Goal: Manage account settings

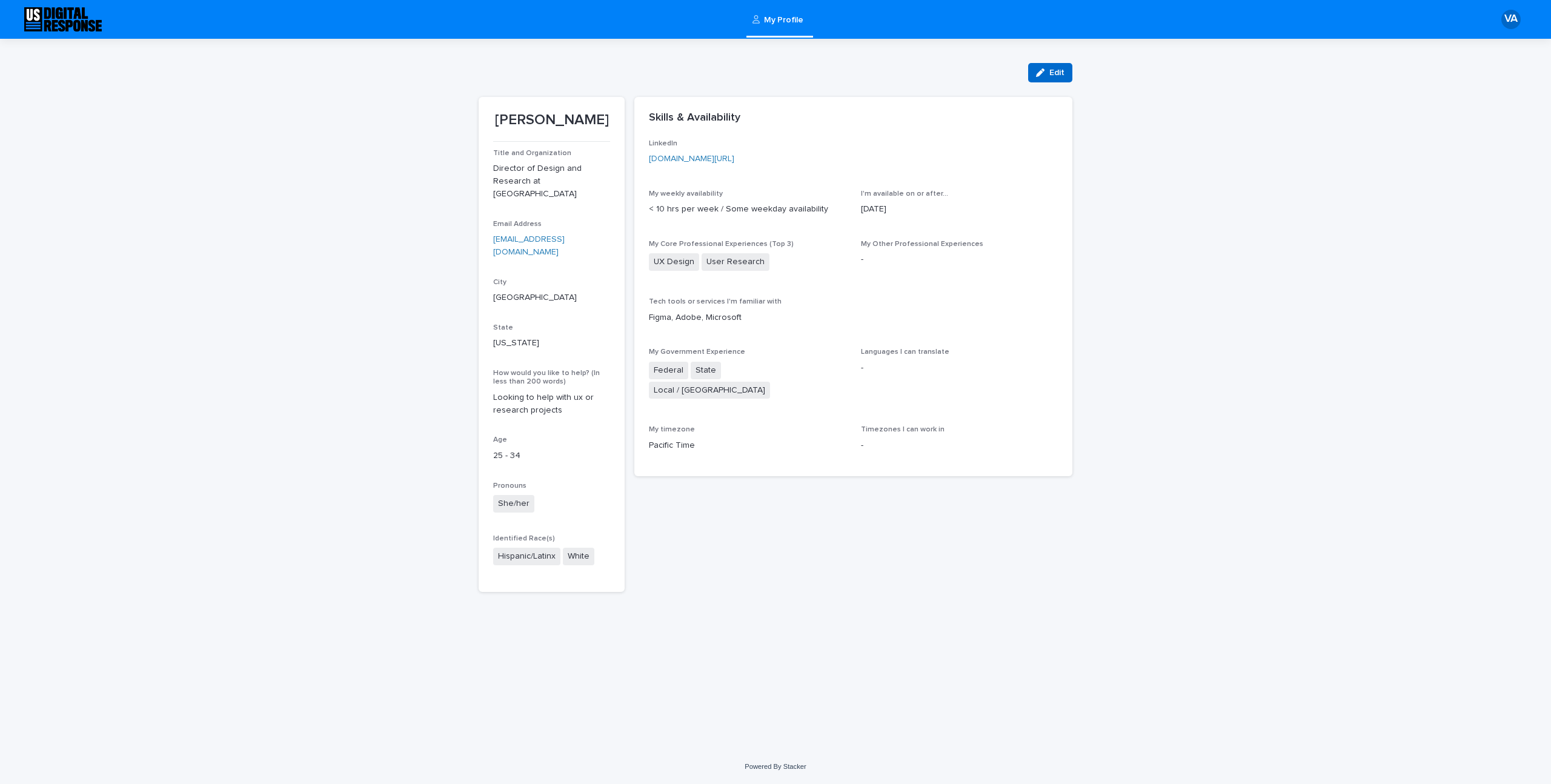
click at [1047, 73] on div "button" at bounding box center [1042, 72] width 13 height 9
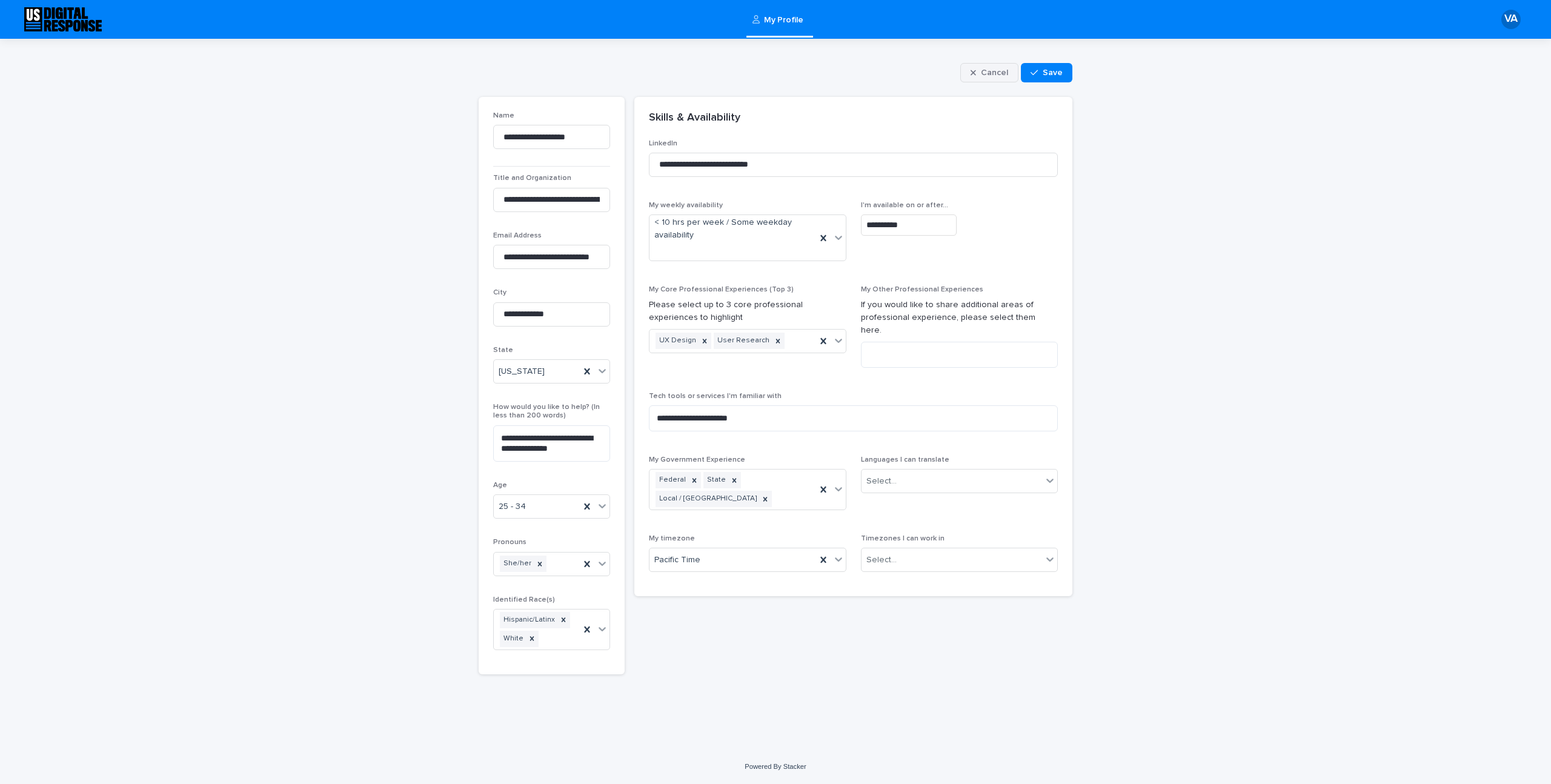
click at [980, 78] on button "Cancel" at bounding box center [989, 72] width 58 height 19
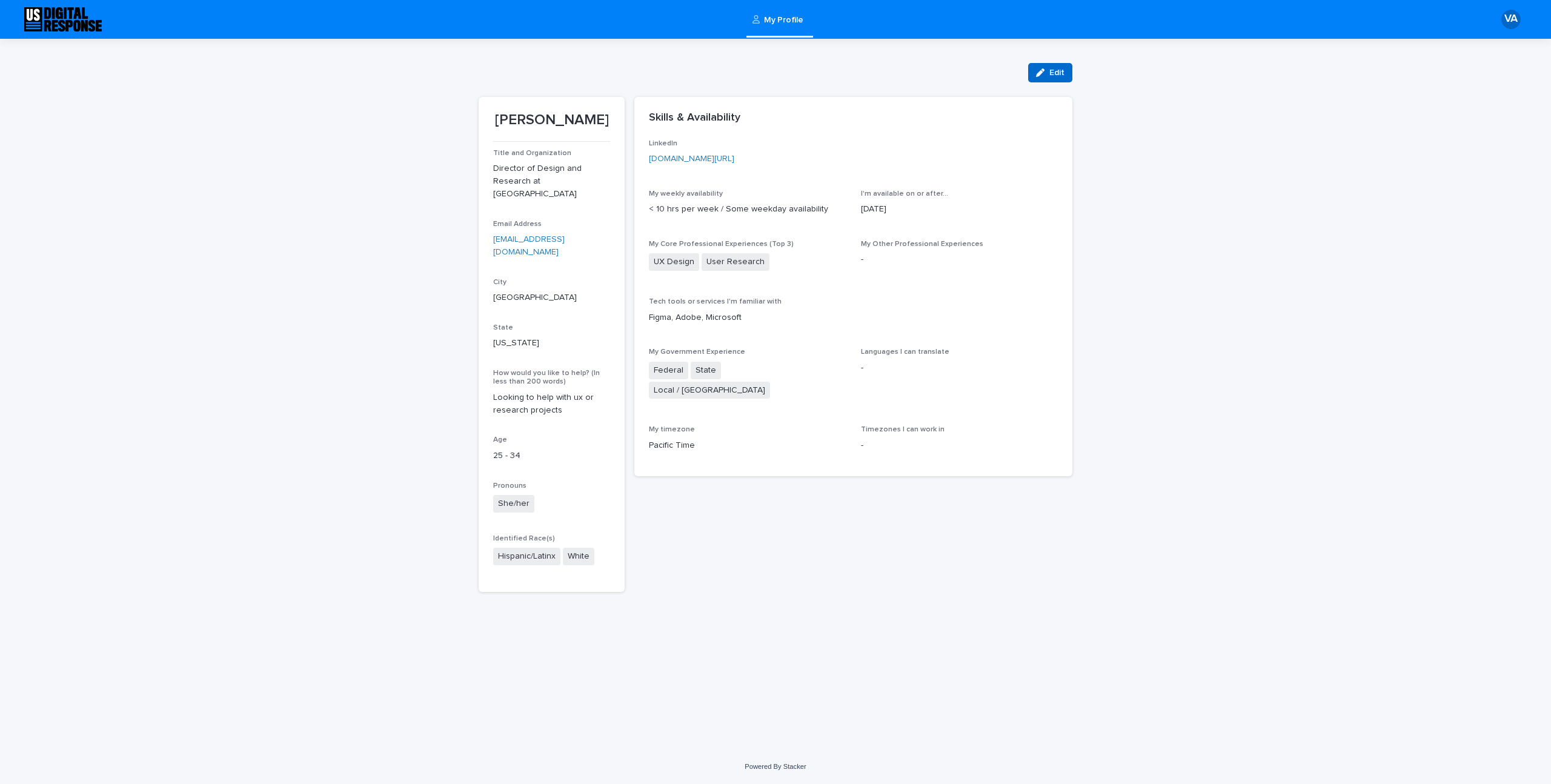
click at [1053, 72] on span "Edit" at bounding box center [1056, 72] width 15 height 9
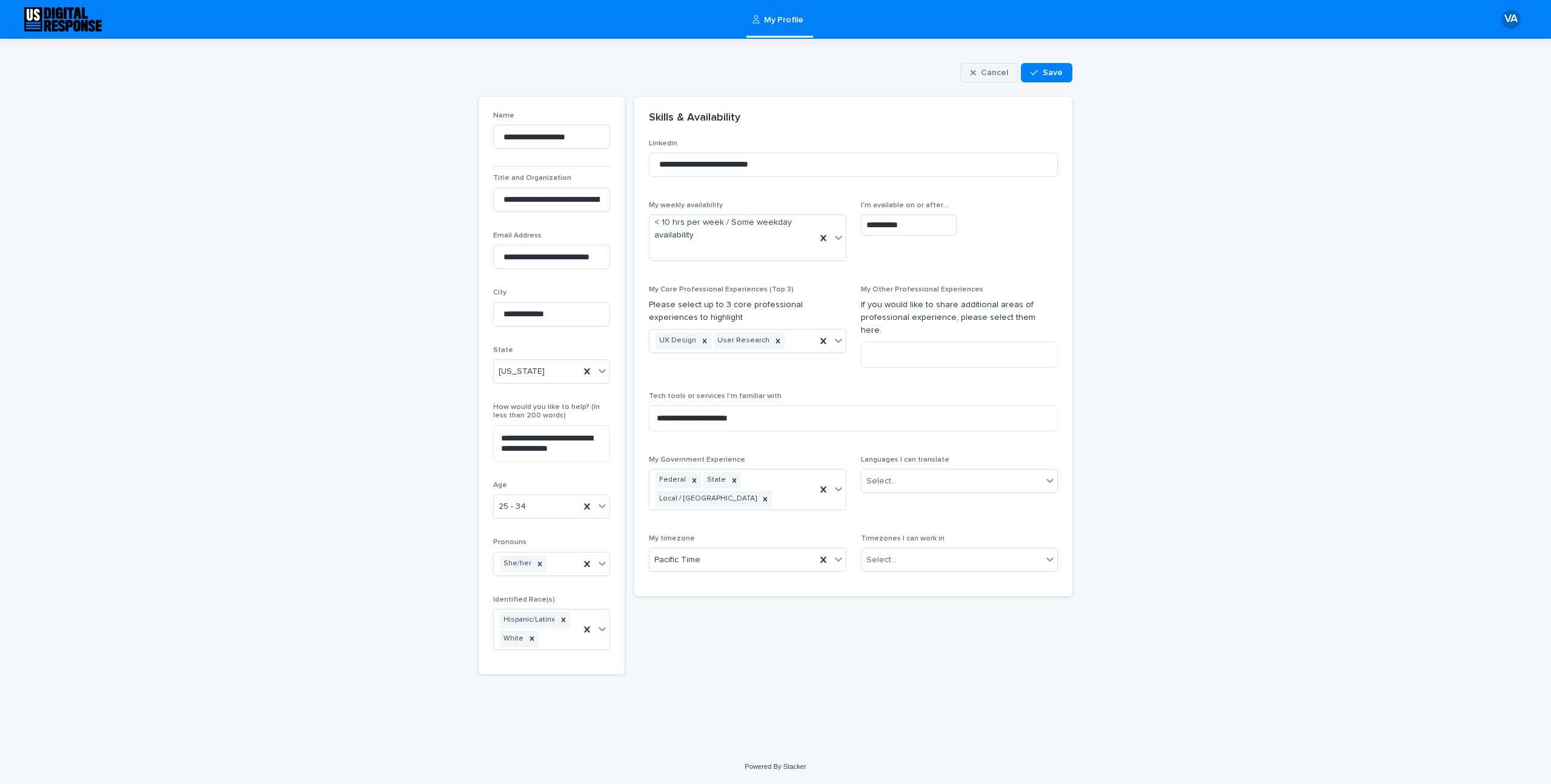
click at [972, 68] on icon "button" at bounding box center [973, 72] width 5 height 9
